Goal: Complete application form

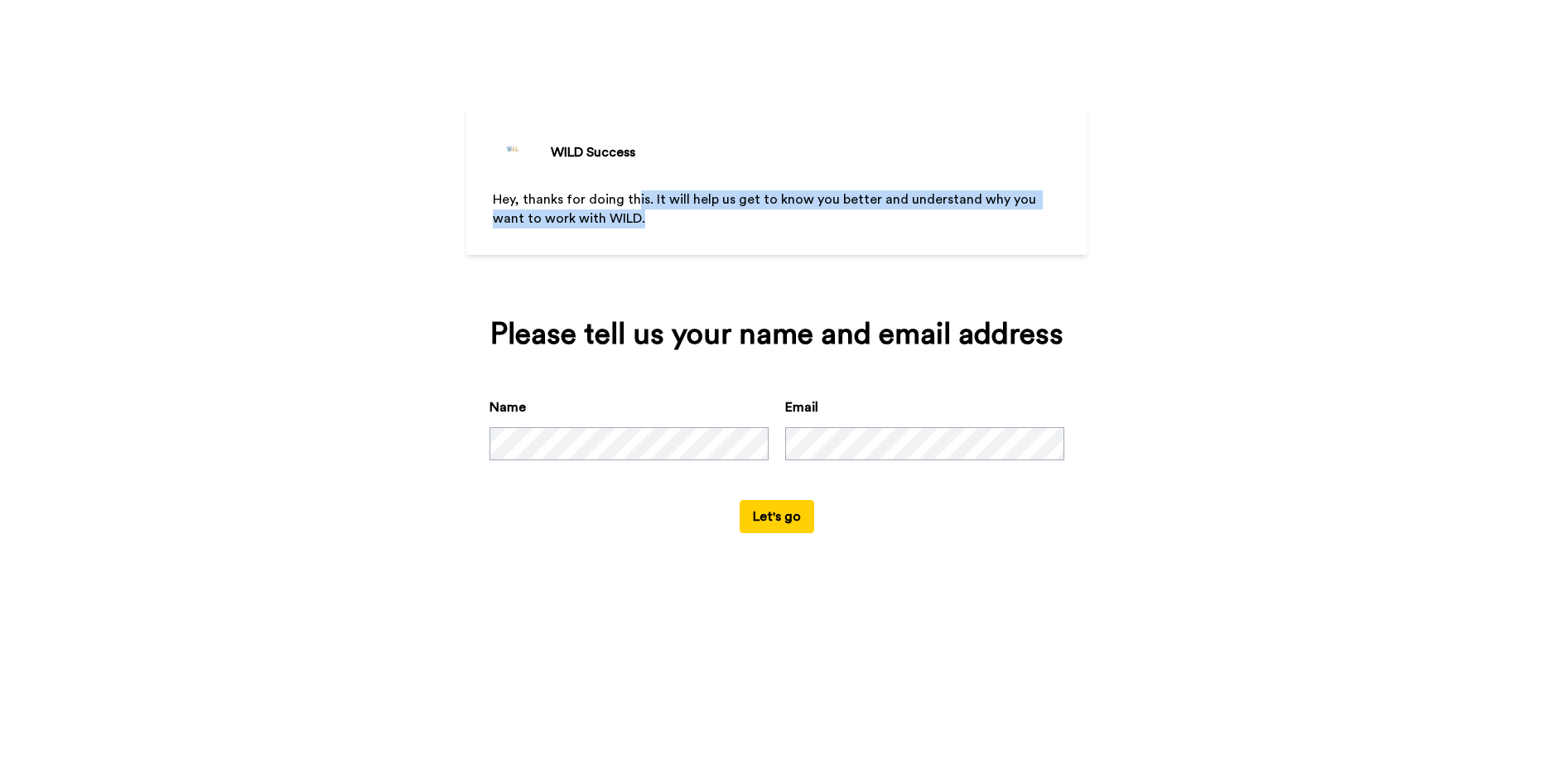
drag, startPoint x: 634, startPoint y: 209, endPoint x: 947, endPoint y: 254, distance: 316.2
click at [947, 254] on div "Hey, thanks for doing this. It will help us get to know you better and understa…" at bounding box center [776, 238] width 569 height 96
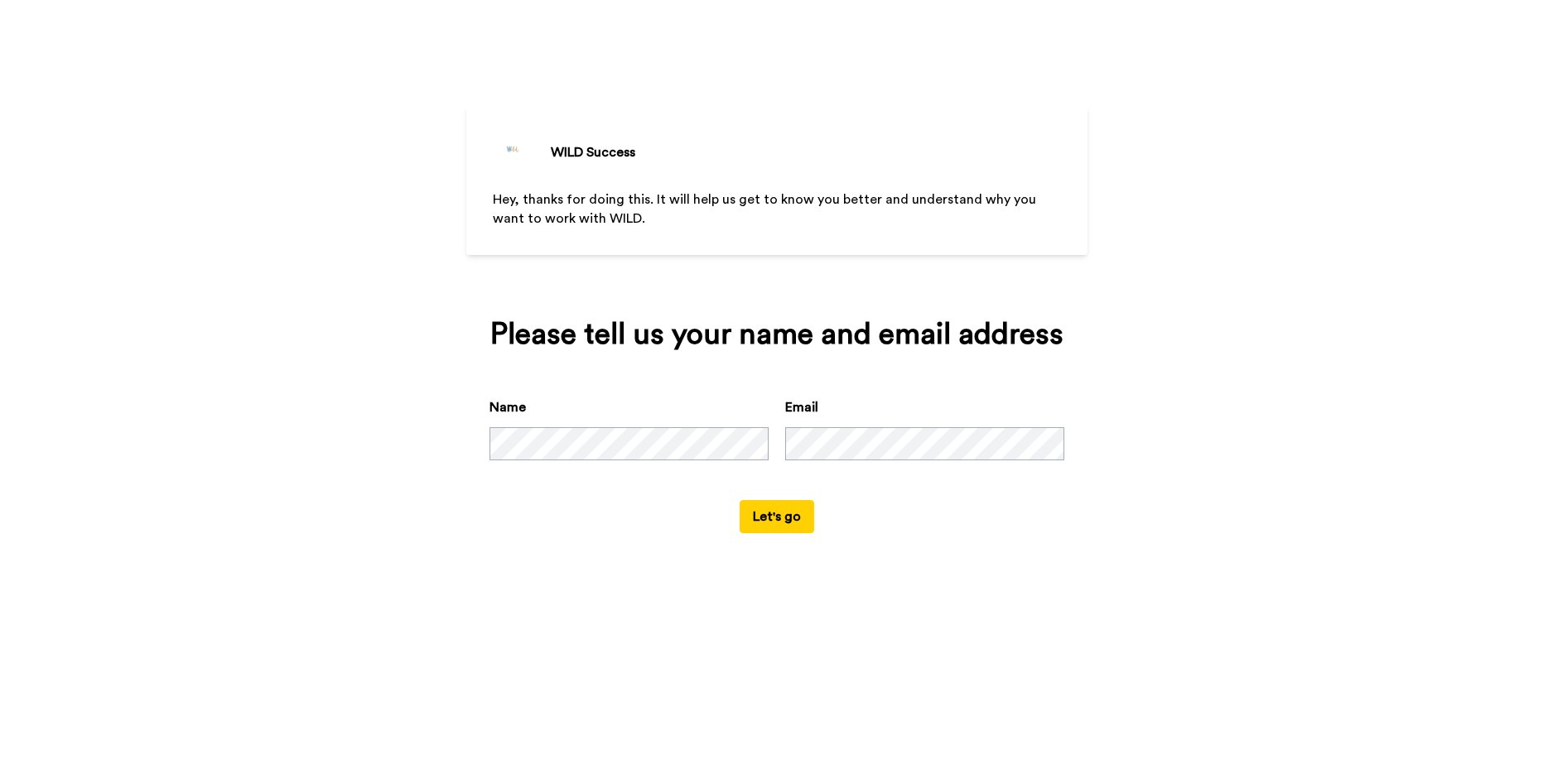
click at [634, 467] on div "Name Email" at bounding box center [777, 449] width 575 height 103
click at [771, 518] on button "Let's go" at bounding box center [776, 516] width 74 height 33
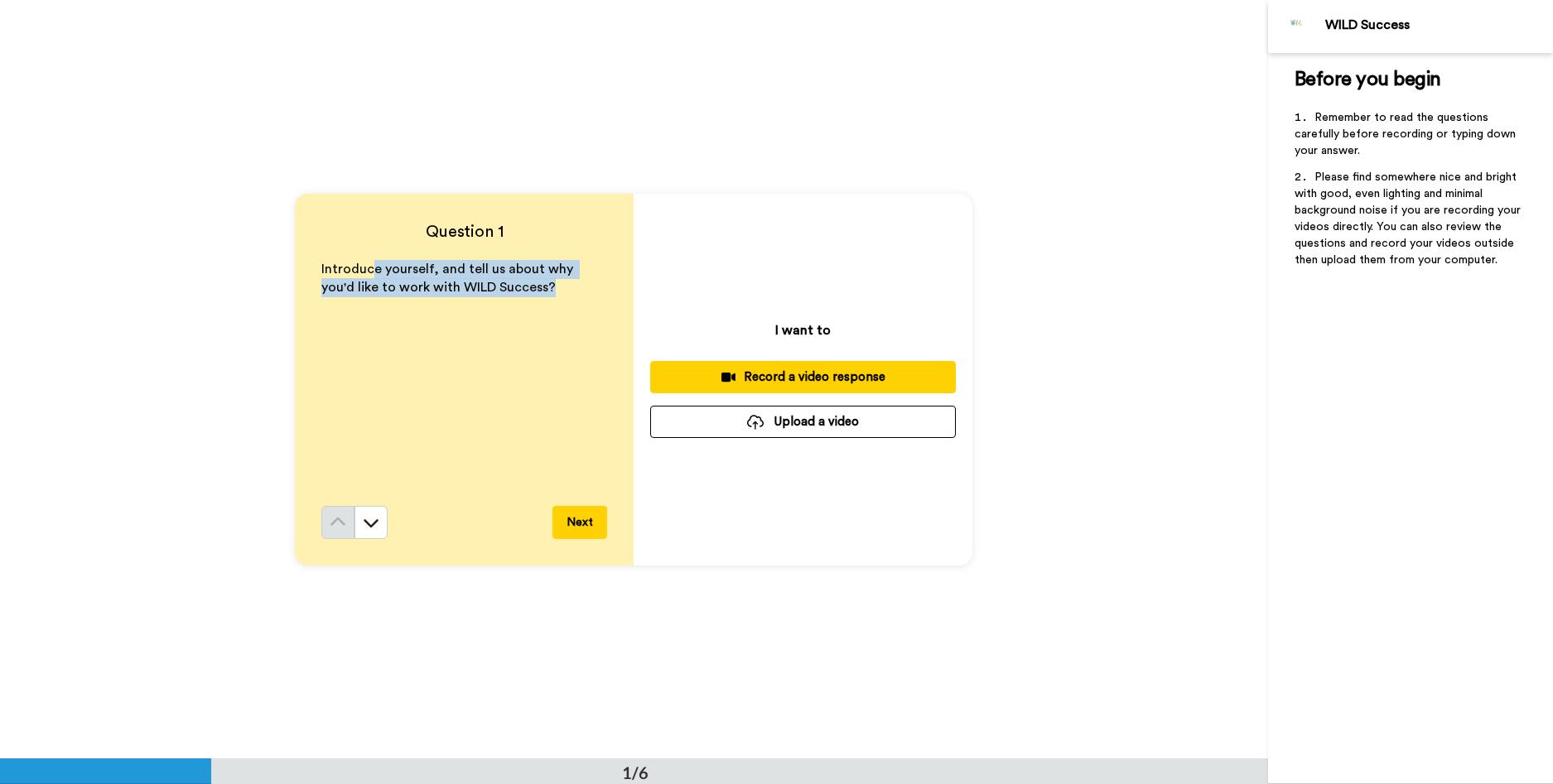
drag, startPoint x: 369, startPoint y: 265, endPoint x: 606, endPoint y: 283, distance: 237.7
click at [606, 283] on div "Question 1 Introduce yourself, and tell us about why you'd like to work with WI…" at bounding box center [463, 379] width 339 height 372
click at [576, 281] on p "Introduce yourself, and tell us about why you'd like to work with WILD Success?" at bounding box center [463, 278] width 286 height 38
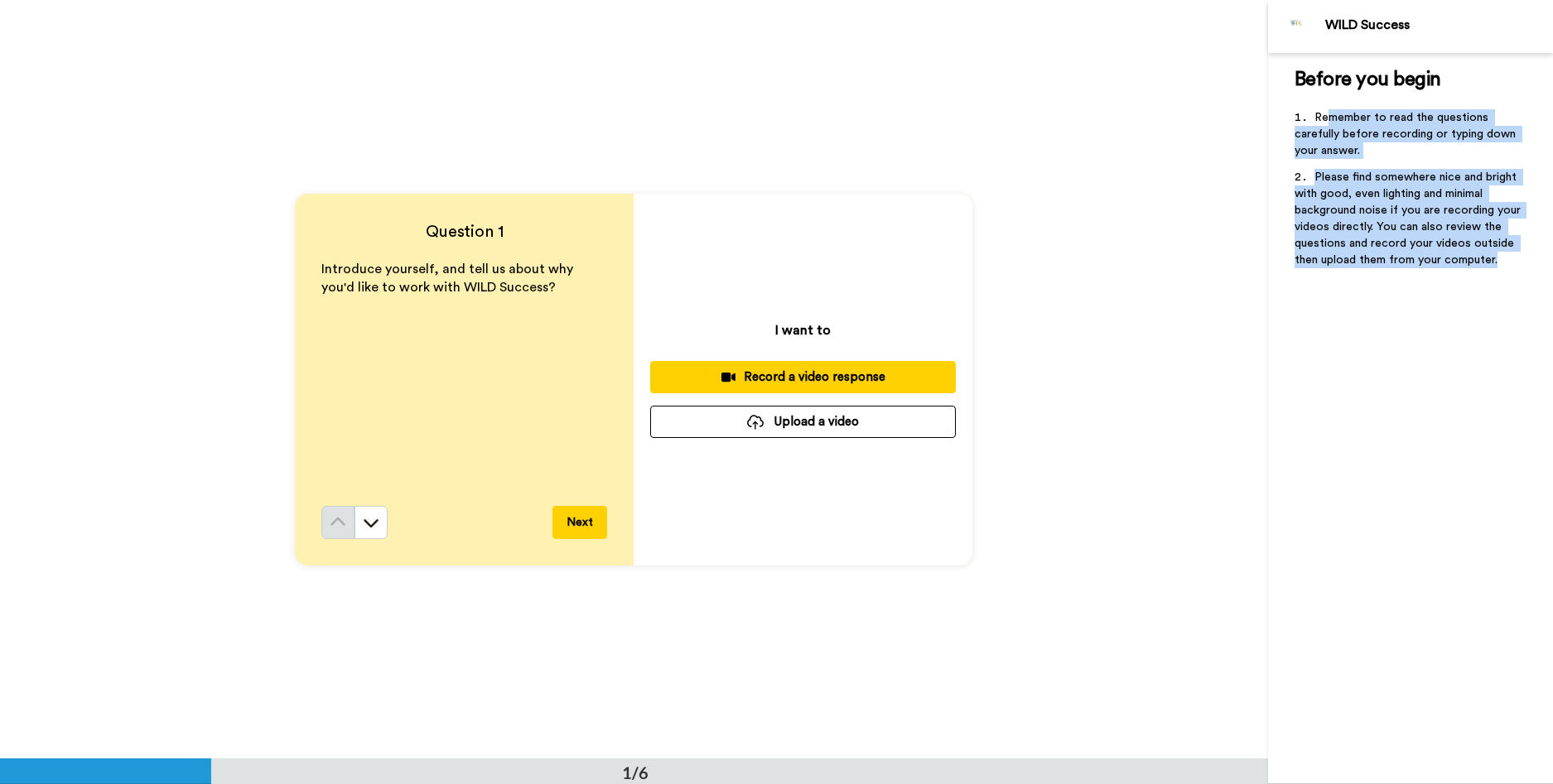
drag, startPoint x: 1326, startPoint y: 118, endPoint x: 1504, endPoint y: 257, distance: 225.8
click at [1504, 257] on ol "Remember to read the questions carefully before recording or typing down your a…" at bounding box center [1411, 194] width 232 height 169
click at [1504, 257] on li "Please find somewhere nice and bright with good, even lighting and minimal back…" at bounding box center [1411, 224] width 232 height 110
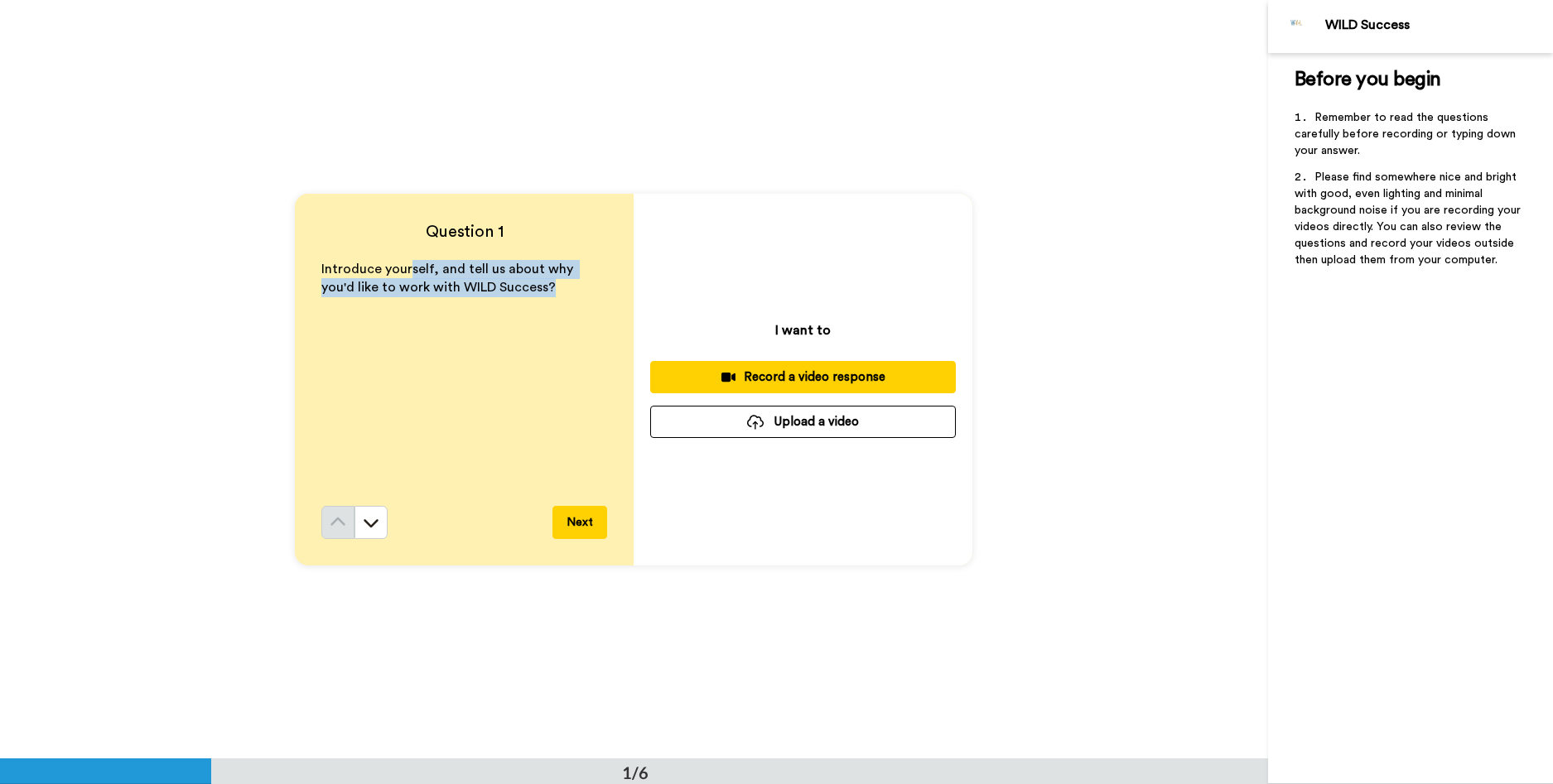
drag, startPoint x: 408, startPoint y: 268, endPoint x: 522, endPoint y: 293, distance: 116.7
click at [522, 293] on p "Introduce yourself, and tell us about why you'd like to work with WILD Success?" at bounding box center [463, 278] width 286 height 38
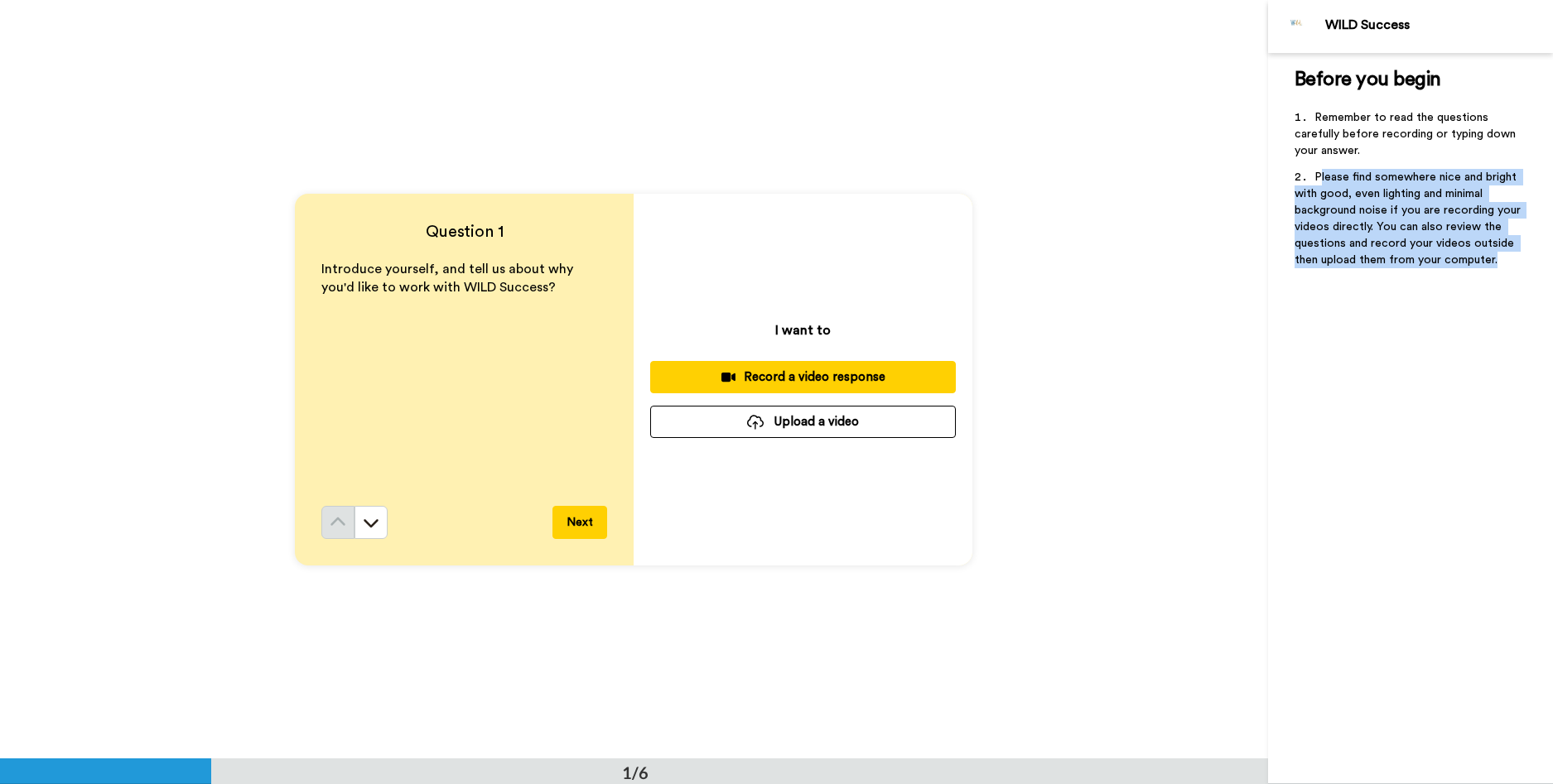
drag, startPoint x: 1320, startPoint y: 177, endPoint x: 1511, endPoint y: 258, distance: 207.5
click at [1511, 258] on li "Please find somewhere nice and bright with good, even lighting and minimal back…" at bounding box center [1411, 224] width 232 height 110
drag, startPoint x: 1359, startPoint y: 187, endPoint x: 1523, endPoint y: 255, distance: 177.5
click at [1523, 255] on li "Please find somewhere nice and bright with good, even lighting and minimal back…" at bounding box center [1411, 224] width 232 height 110
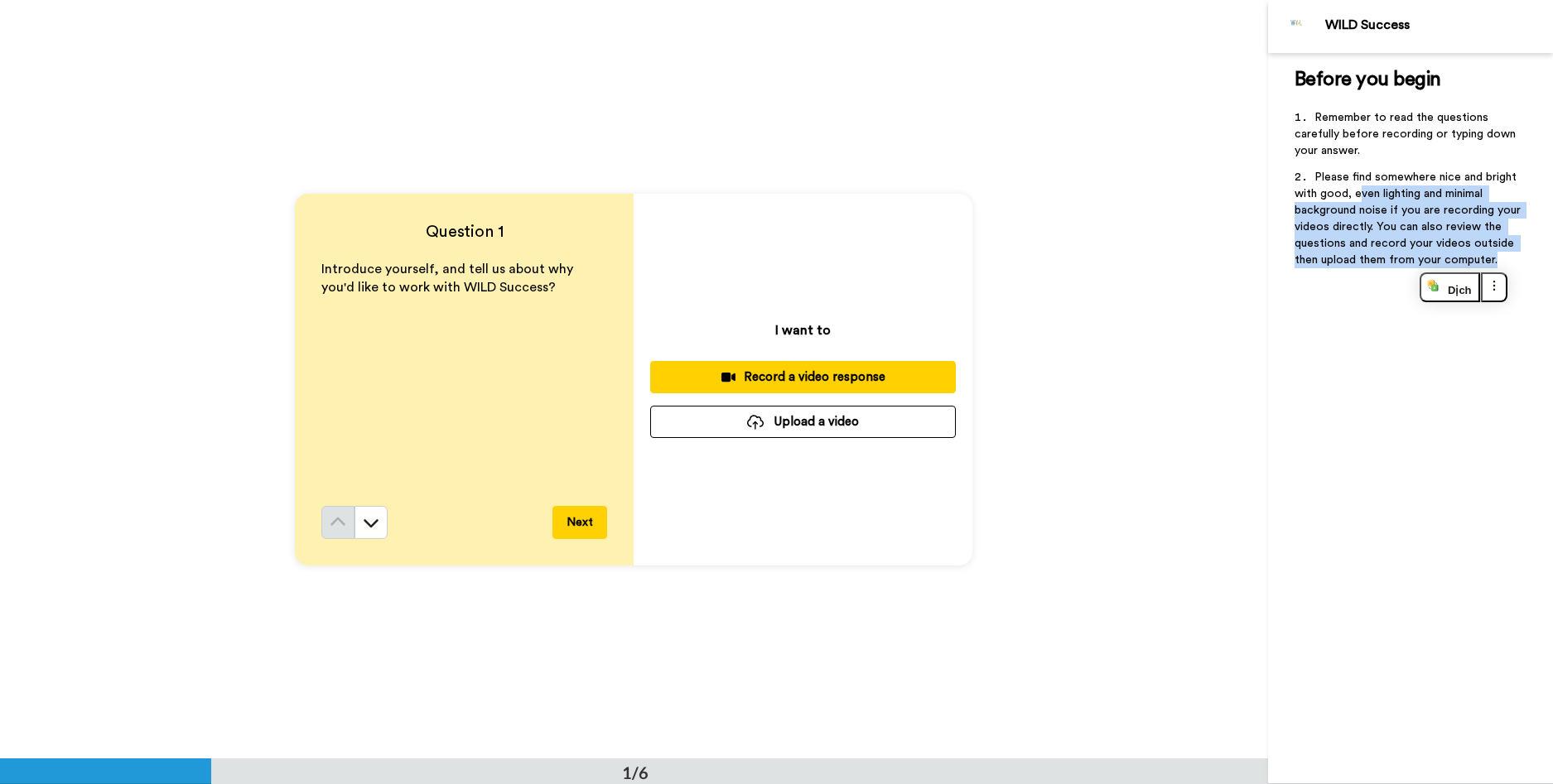
click at [1523, 255] on li "Please find somewhere nice and bright with good, even lighting and minimal back…" at bounding box center [1411, 224] width 232 height 110
drag, startPoint x: 1379, startPoint y: 208, endPoint x: 1532, endPoint y: 267, distance: 164.0
click at [1532, 267] on div "Before you begin ﻿ Remember to read the questions carefully before recording or…" at bounding box center [1411, 418] width 285 height 731
drag, startPoint x: 1419, startPoint y: 227, endPoint x: 1506, endPoint y: 262, distance: 93.8
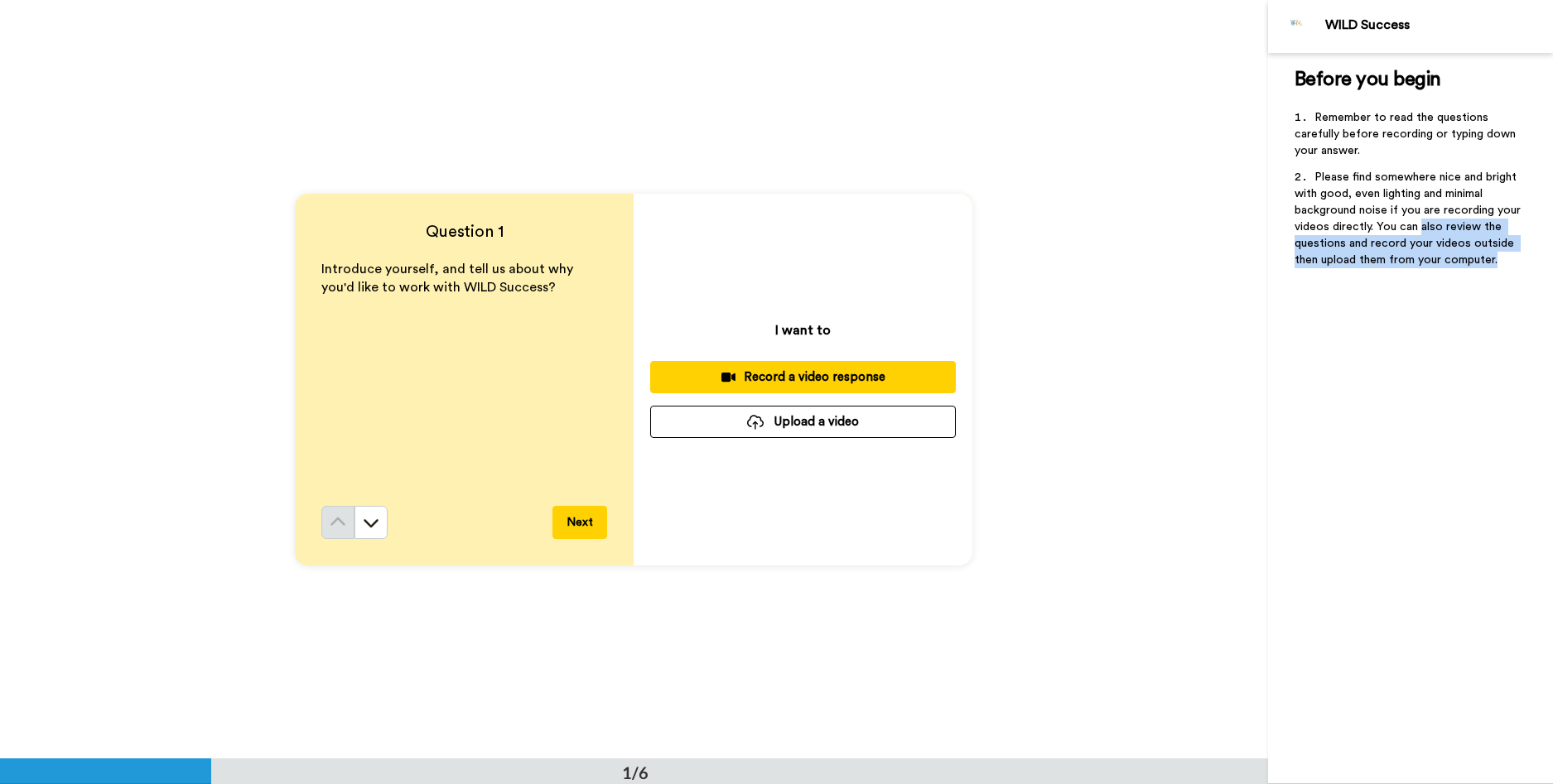
click at [1506, 262] on li "Please find somewhere nice and bright with good, even lighting and minimal back…" at bounding box center [1411, 224] width 232 height 110
drag, startPoint x: 1386, startPoint y: 248, endPoint x: 1503, endPoint y: 270, distance: 119.1
click at [1503, 270] on li "Please find somewhere nice and bright with good, even lighting and minimal back…" at bounding box center [1411, 224] width 232 height 110
click at [1503, 270] on li "Please find somewhere nice and bright with good, even lighting and minimal back…" at bounding box center [1411, 224] width 232 height 110
